Goal: Feedback & Contribution: Submit feedback/report problem

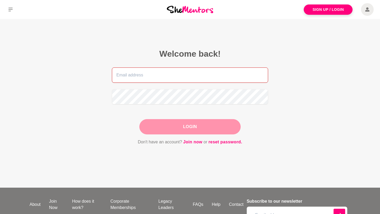
type input "[EMAIL_ADDRESS][DOMAIN_NAME]"
click at [205, 131] on div "Login" at bounding box center [189, 126] width 101 height 15
click at [205, 130] on button "Login" at bounding box center [189, 126] width 101 height 15
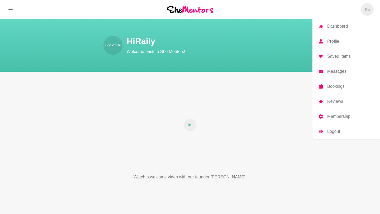
click at [342, 30] on link "Dashboard" at bounding box center [346, 26] width 68 height 15
click at [331, 120] on link "Membership" at bounding box center [346, 116] width 68 height 15
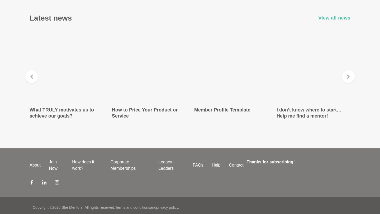
scroll to position [922, 0]
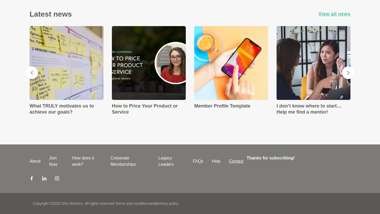
click at [238, 162] on link "Contact" at bounding box center [236, 161] width 23 height 6
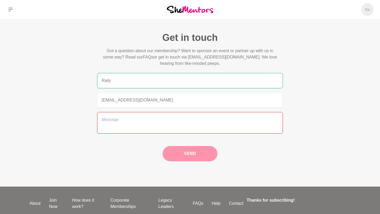
click at [171, 128] on textarea at bounding box center [190, 123] width 186 height 22
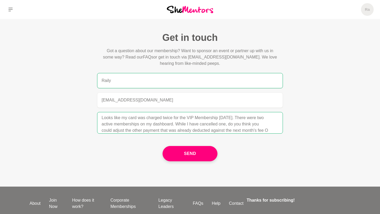
scroll to position [21, 0]
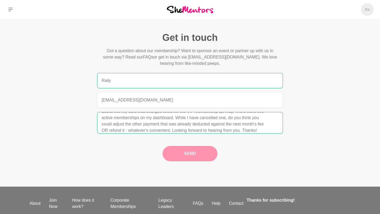
type textarea "Hi Team, Looks like my card was charged twice for the VIP Membership [DATE]. Th…"
click at [203, 157] on button "Send" at bounding box center [190, 153] width 55 height 15
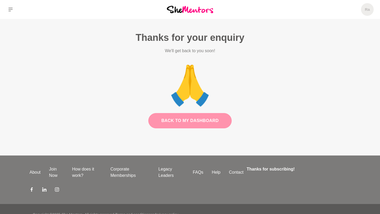
click at [208, 120] on link "Back to my dashboard" at bounding box center [189, 120] width 83 height 15
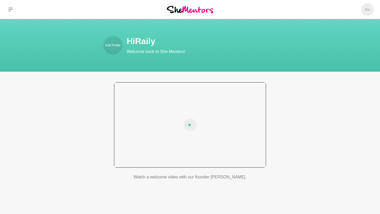
click at [190, 128] on icon at bounding box center [189, 125] width 3 height 13
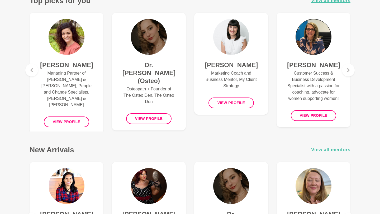
scroll to position [228, 0]
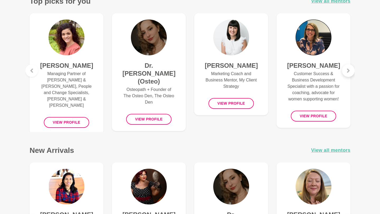
click at [349, 69] on icon at bounding box center [348, 71] width 4 height 4
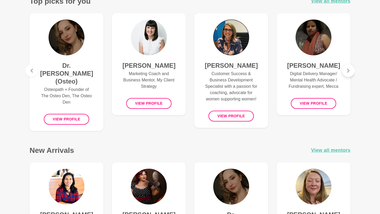
click at [349, 69] on icon at bounding box center [348, 71] width 4 height 4
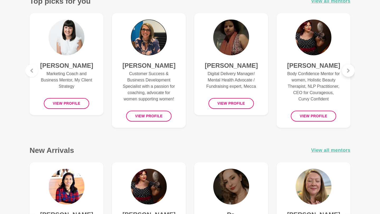
click at [349, 69] on icon at bounding box center [348, 71] width 4 height 4
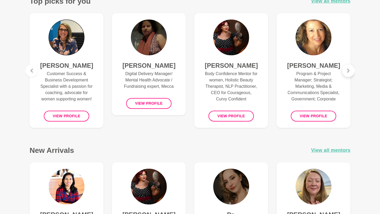
click at [349, 69] on icon at bounding box center [348, 71] width 4 height 4
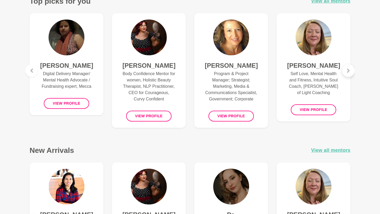
click at [349, 69] on icon at bounding box center [348, 71] width 4 height 4
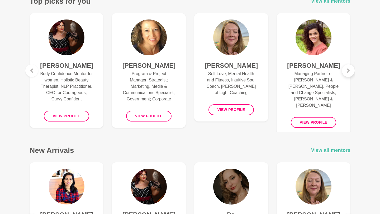
click at [349, 69] on icon at bounding box center [348, 71] width 4 height 4
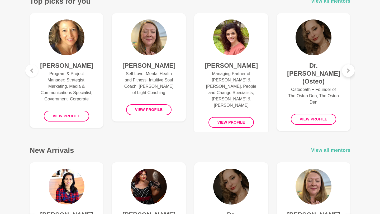
click at [349, 69] on icon at bounding box center [348, 71] width 4 height 4
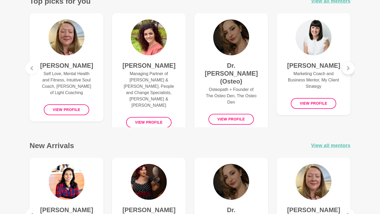
click at [349, 69] on icon at bounding box center [348, 68] width 4 height 4
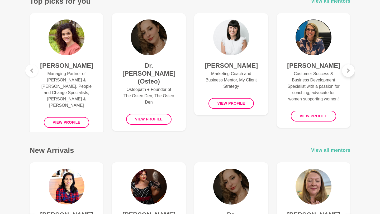
click at [349, 69] on icon at bounding box center [348, 71] width 4 height 4
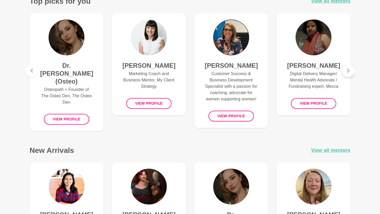
click at [349, 69] on icon at bounding box center [348, 71] width 4 height 4
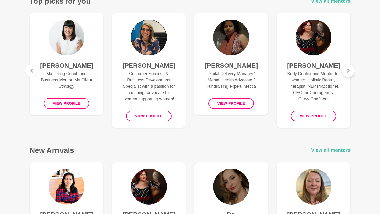
click at [349, 69] on icon at bounding box center [348, 71] width 4 height 4
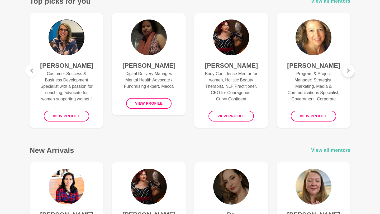
click at [349, 69] on icon at bounding box center [348, 71] width 4 height 4
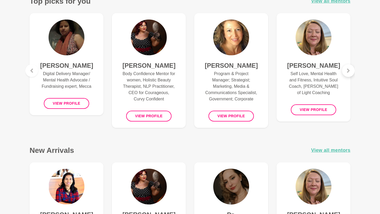
click at [349, 69] on icon at bounding box center [348, 71] width 4 height 4
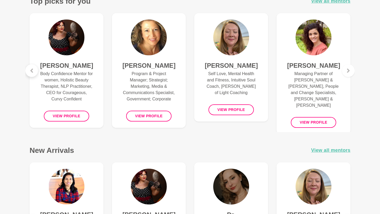
click at [31, 71] on icon at bounding box center [31, 70] width 3 height 4
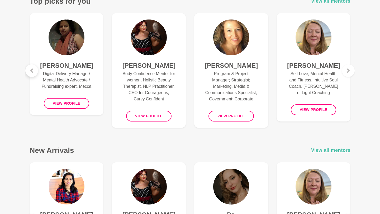
click at [31, 71] on icon at bounding box center [31, 70] width 3 height 4
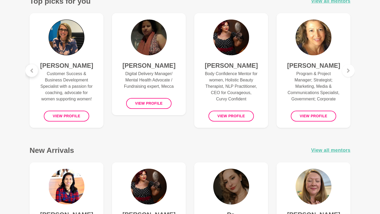
click at [31, 71] on icon at bounding box center [31, 70] width 3 height 4
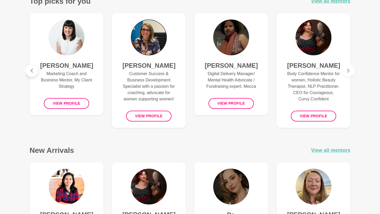
click at [31, 71] on icon at bounding box center [31, 70] width 3 height 4
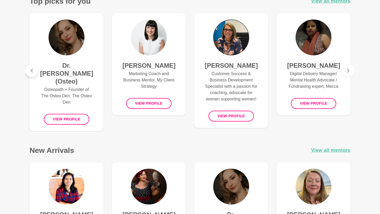
click at [31, 71] on icon at bounding box center [31, 70] width 3 height 4
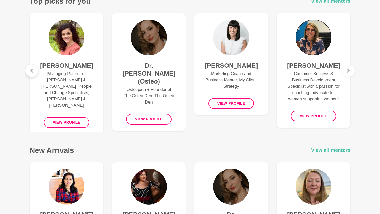
click at [31, 71] on icon at bounding box center [31, 70] width 3 height 4
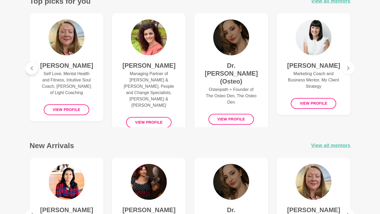
click at [31, 71] on div at bounding box center [31, 68] width 13 height 13
click at [31, 70] on icon at bounding box center [32, 68] width 4 height 4
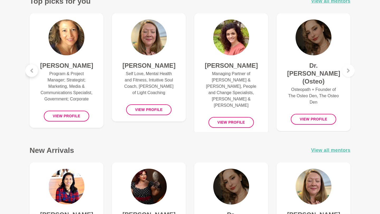
click at [31, 71] on icon at bounding box center [31, 70] width 3 height 4
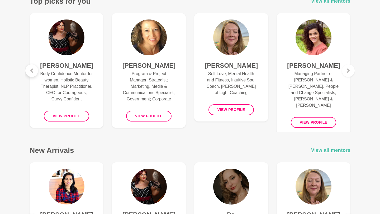
click at [31, 71] on icon at bounding box center [31, 70] width 3 height 4
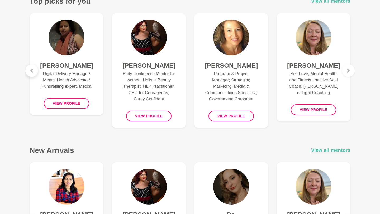
click at [31, 71] on icon at bounding box center [31, 70] width 3 height 4
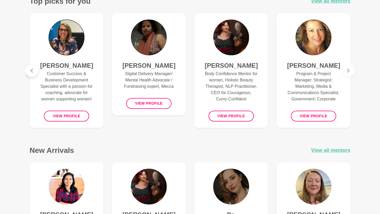
click at [31, 71] on icon at bounding box center [31, 70] width 3 height 4
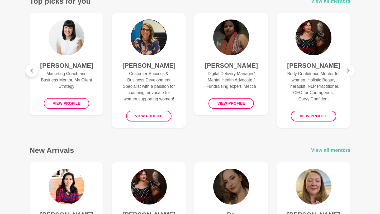
click at [31, 71] on icon at bounding box center [31, 70] width 3 height 4
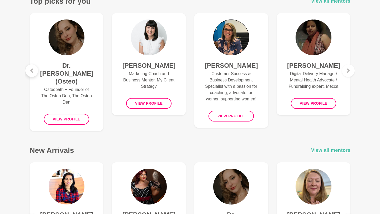
click at [31, 71] on icon at bounding box center [31, 70] width 3 height 4
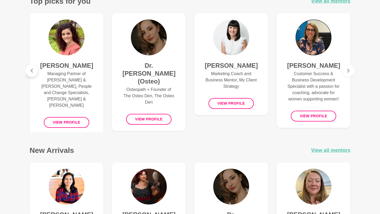
click at [31, 71] on icon at bounding box center [31, 70] width 3 height 4
click at [31, 71] on div at bounding box center [31, 70] width 13 height 13
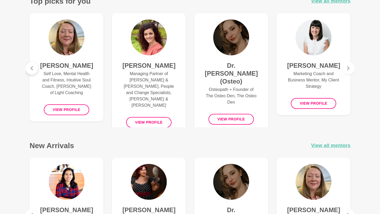
click at [31, 71] on div at bounding box center [31, 68] width 13 height 13
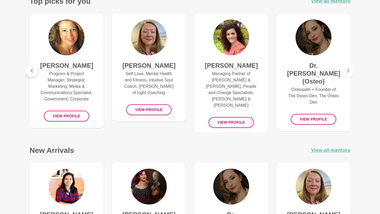
click at [31, 71] on icon at bounding box center [32, 71] width 4 height 4
click at [31, 71] on icon at bounding box center [31, 70] width 3 height 4
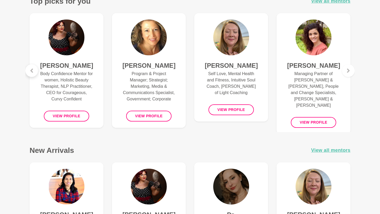
click at [31, 71] on icon at bounding box center [31, 70] width 3 height 4
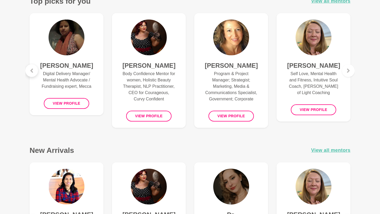
click at [31, 71] on icon at bounding box center [31, 70] width 3 height 4
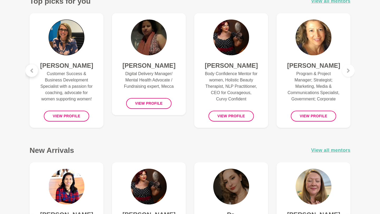
click at [31, 71] on icon at bounding box center [31, 70] width 3 height 4
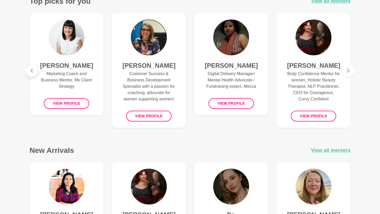
click at [31, 71] on icon at bounding box center [31, 70] width 3 height 4
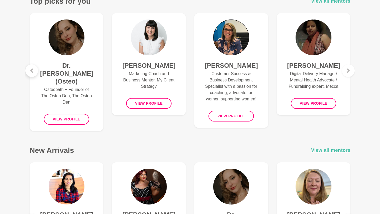
click at [31, 71] on icon at bounding box center [31, 70] width 3 height 4
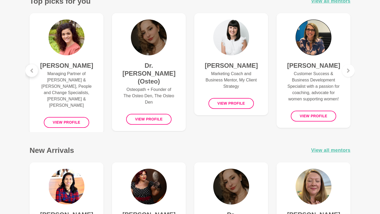
click at [31, 71] on icon at bounding box center [31, 70] width 3 height 4
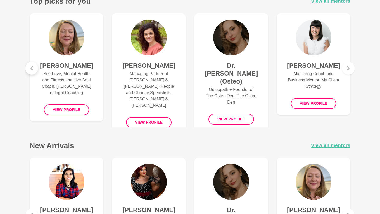
click at [31, 71] on div at bounding box center [31, 68] width 13 height 13
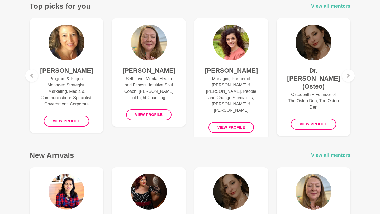
scroll to position [234, 0]
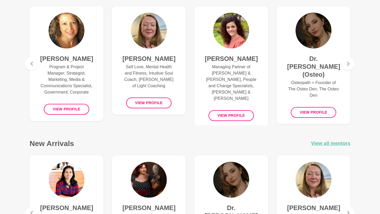
click at [226, 74] on p "Managing Partner of [PERSON_NAME] & [PERSON_NAME], People and Change Specialist…" at bounding box center [231, 83] width 53 height 38
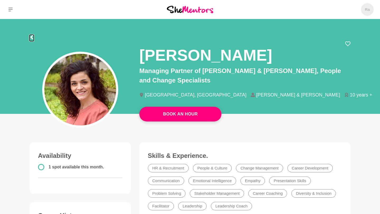
click at [33, 38] on icon at bounding box center [32, 37] width 4 height 4
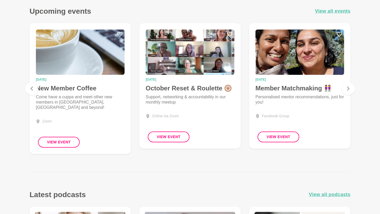
scroll to position [537, 0]
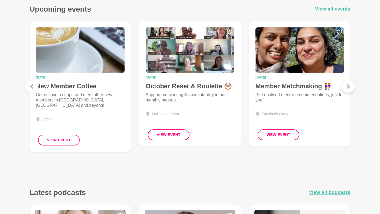
click at [347, 91] on div at bounding box center [348, 86] width 13 height 13
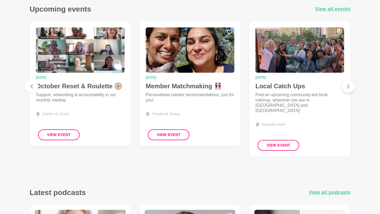
click at [347, 91] on div at bounding box center [348, 86] width 13 height 13
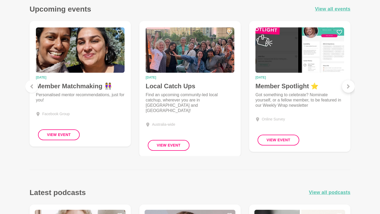
click at [347, 91] on div at bounding box center [348, 86] width 13 height 13
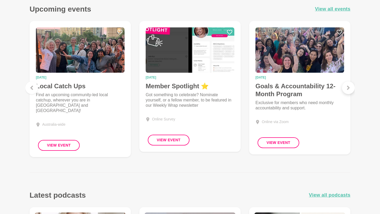
click at [347, 91] on div at bounding box center [348, 88] width 13 height 13
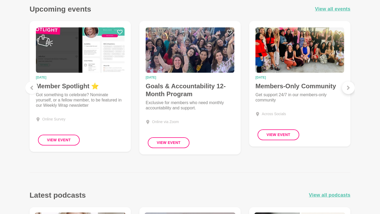
click at [347, 91] on div at bounding box center [348, 88] width 13 height 13
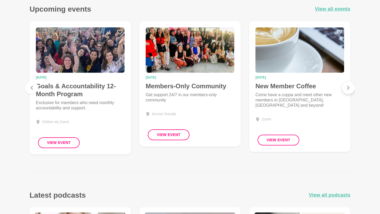
click at [347, 91] on div at bounding box center [348, 88] width 13 height 13
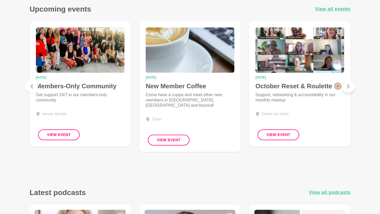
click at [347, 91] on div at bounding box center [348, 86] width 13 height 13
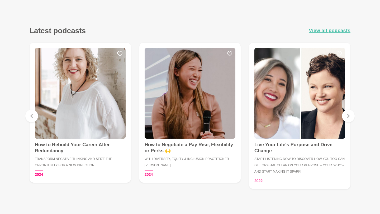
scroll to position [700, 0]
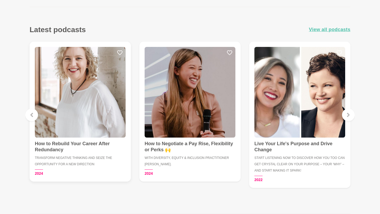
click at [88, 147] on h4 "How to Rebuild Your Career After Redundancy" at bounding box center [80, 147] width 91 height 12
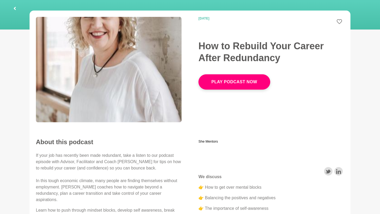
scroll to position [66, 0]
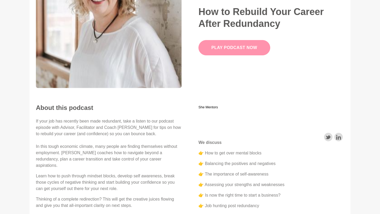
click at [239, 52] on link "Play Podcast Now" at bounding box center [234, 47] width 72 height 15
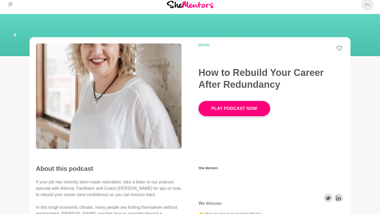
scroll to position [0, 0]
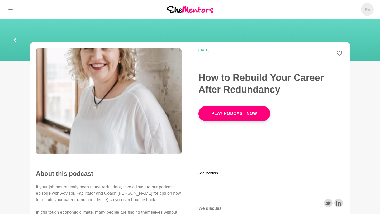
click at [16, 42] on icon at bounding box center [14, 40] width 3 height 17
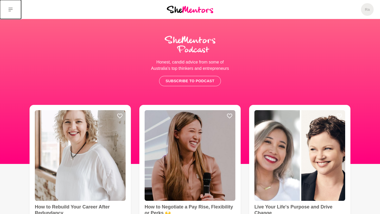
click at [8, 7] on button at bounding box center [10, 9] width 21 height 19
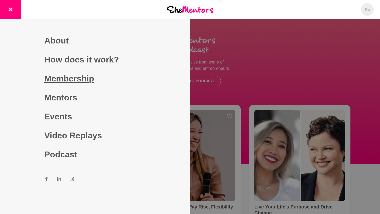
click at [63, 78] on link "Membership" at bounding box center [94, 78] width 101 height 19
